Goal: Task Accomplishment & Management: Complete application form

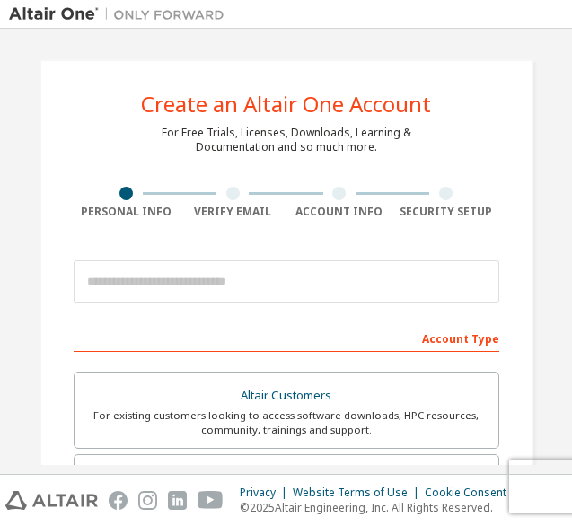
click at [335, 285] on input "email" at bounding box center [286, 281] width 425 height 43
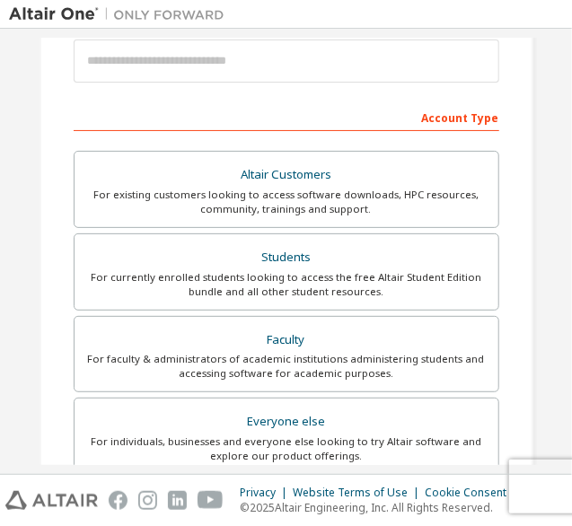
scroll to position [220, 0]
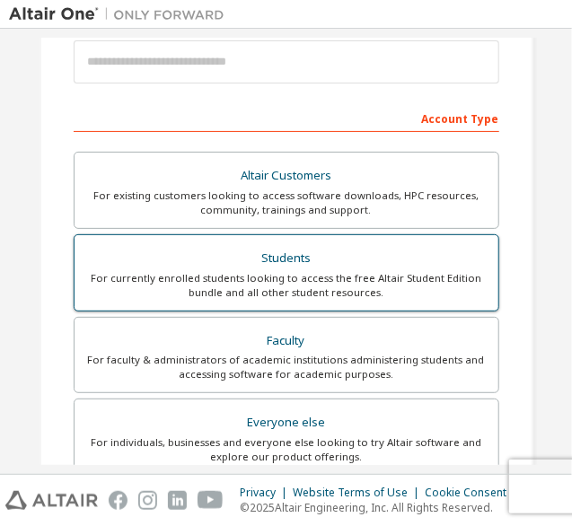
click at [292, 275] on div "For currently enrolled students looking to access the free Altair Student Editi…" at bounding box center [286, 285] width 402 height 29
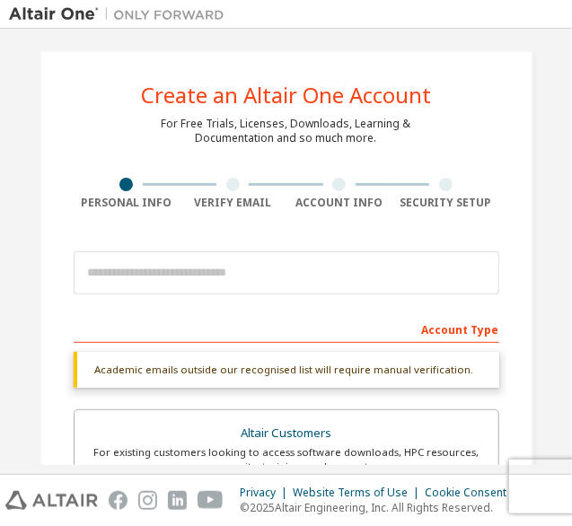
scroll to position [4, 0]
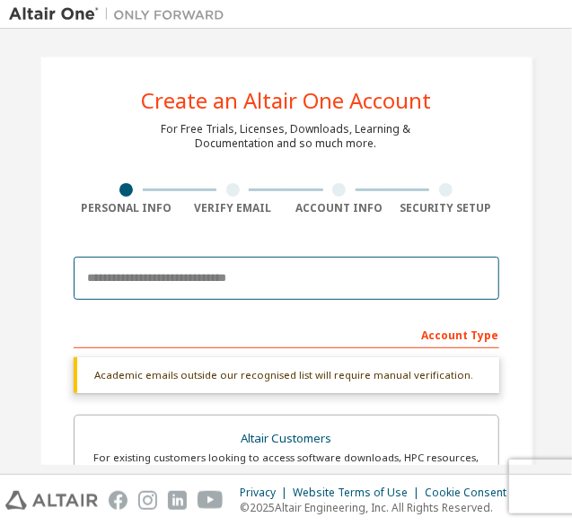
click at [207, 278] on input "email" at bounding box center [286, 278] width 425 height 43
type input "**********"
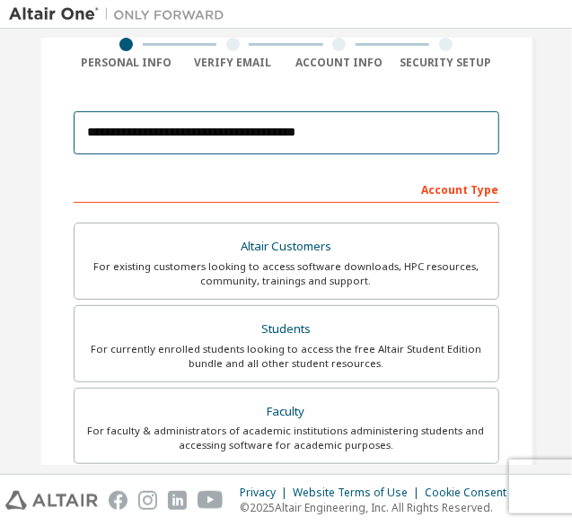
scroll to position [157, 0]
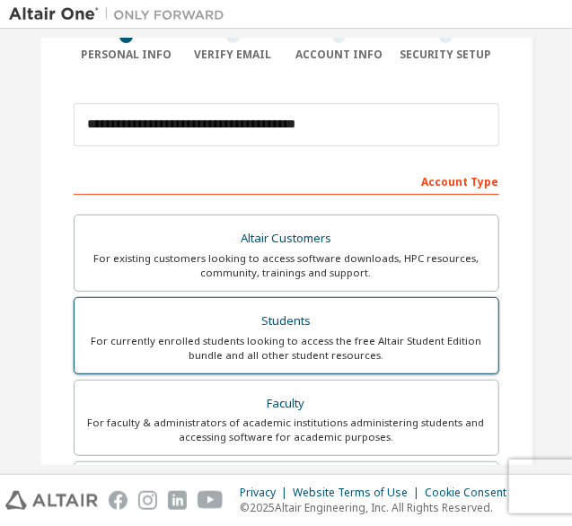
click at [317, 311] on div "Students" at bounding box center [286, 321] width 402 height 25
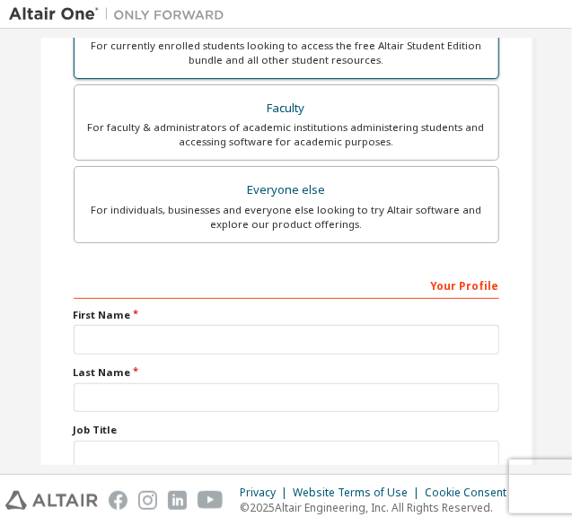
scroll to position [576, 0]
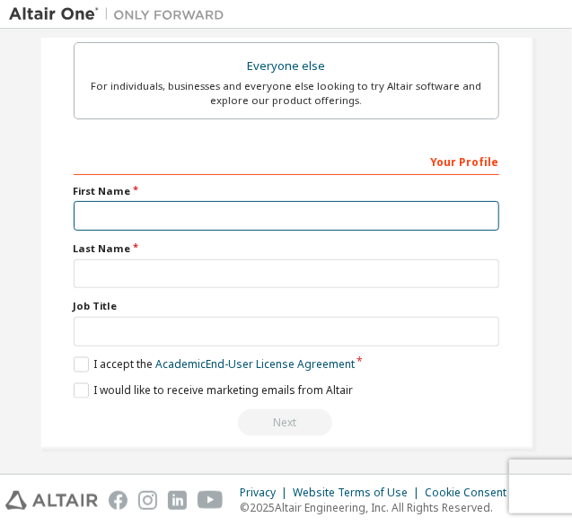
click at [280, 213] on input "text" at bounding box center [286, 216] width 425 height 30
type input "******"
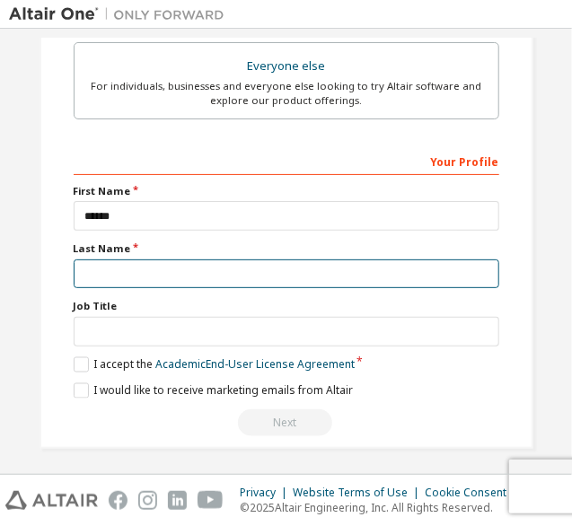
click at [189, 274] on input "text" at bounding box center [286, 274] width 425 height 30
type input "*******"
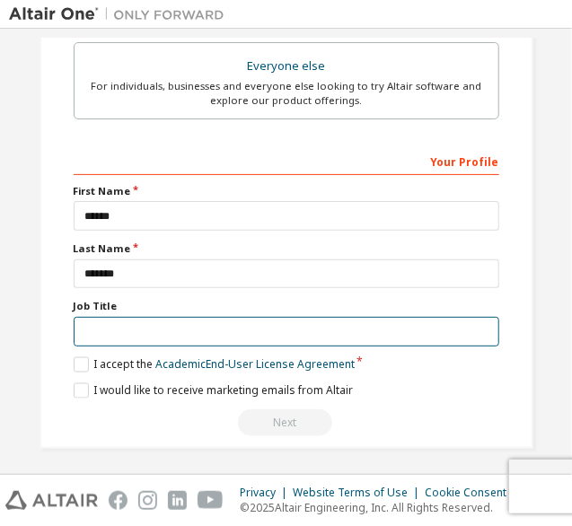
click at [160, 340] on input "text" at bounding box center [286, 332] width 425 height 30
type input "*******"
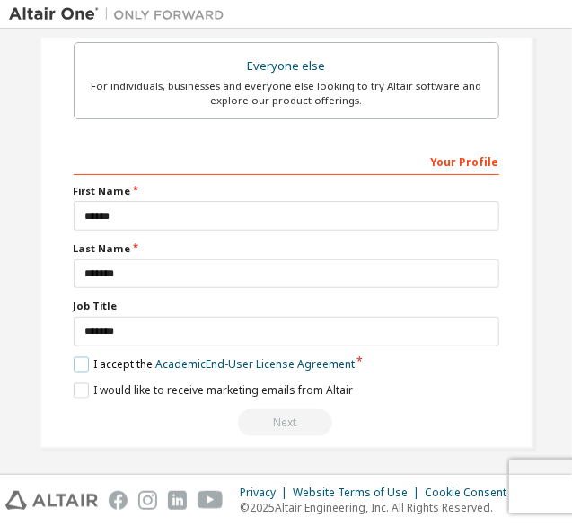
click at [83, 357] on label "I accept the Academic End-User License Agreement" at bounding box center [214, 364] width 281 height 15
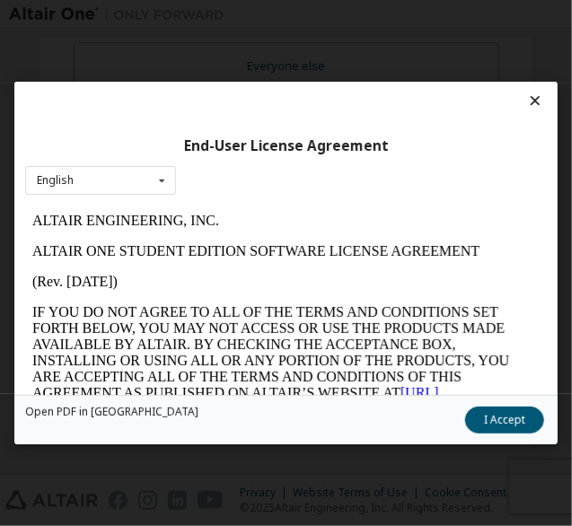
scroll to position [0, 0]
click at [491, 411] on button "I Accept" at bounding box center [504, 420] width 79 height 27
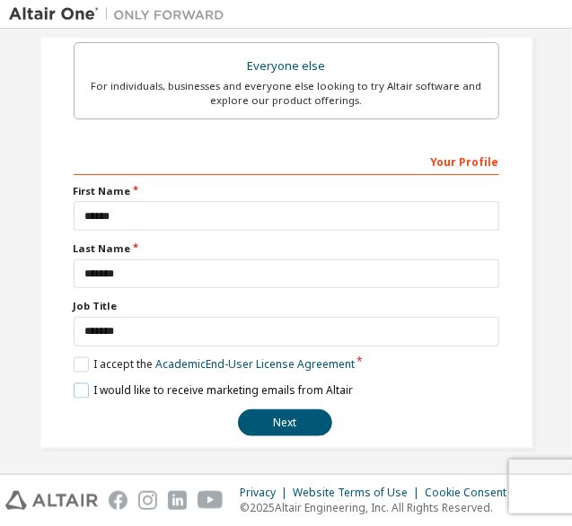
click at [91, 387] on label "I would like to receive marketing emails from Altair" at bounding box center [213, 390] width 279 height 15
click at [289, 414] on button "Next" at bounding box center [285, 422] width 94 height 27
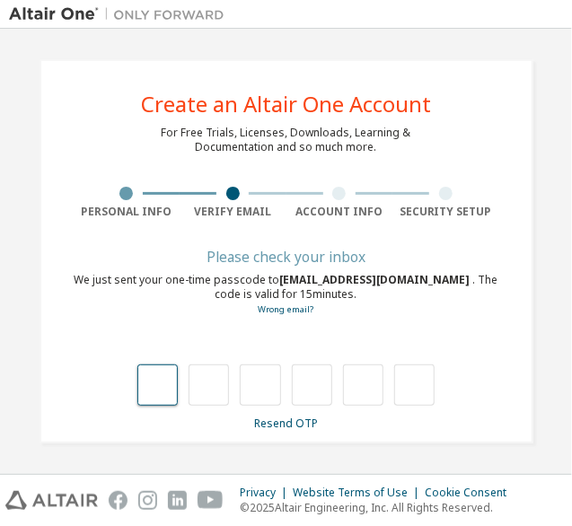
type input "*"
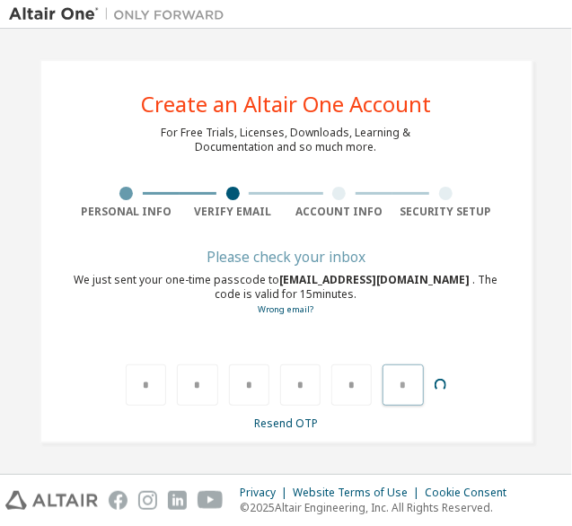
type input "*"
